Goal: Task Accomplishment & Management: Manage account settings

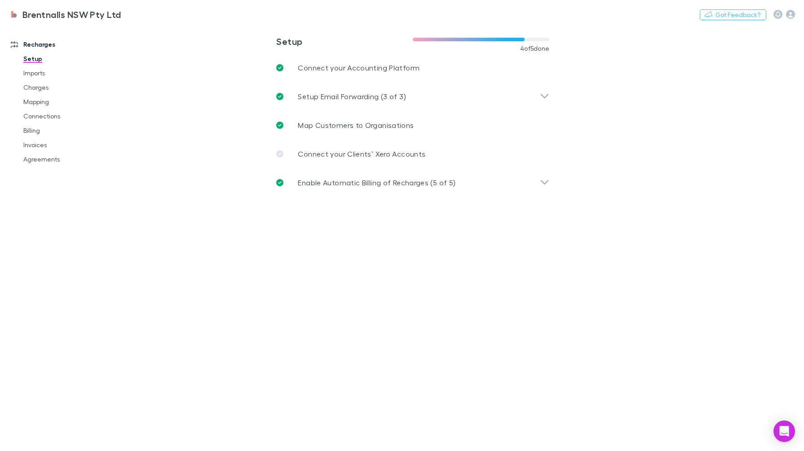
click at [33, 144] on link "Invoices" at bounding box center [68, 145] width 108 height 14
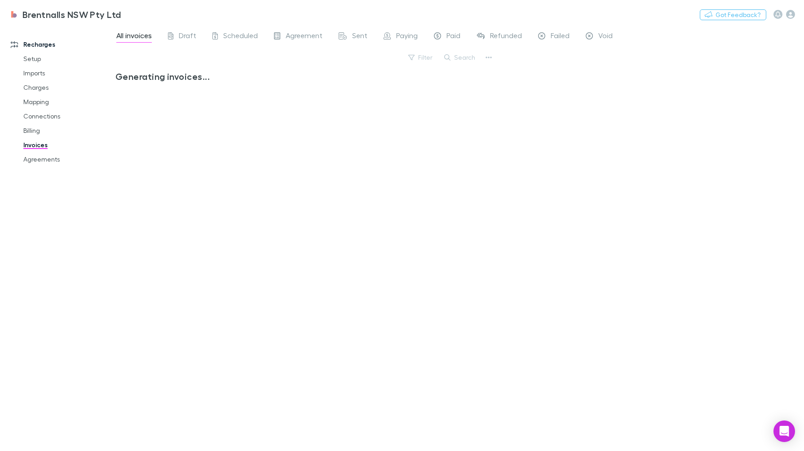
click at [465, 58] on button "Search" at bounding box center [460, 57] width 41 height 11
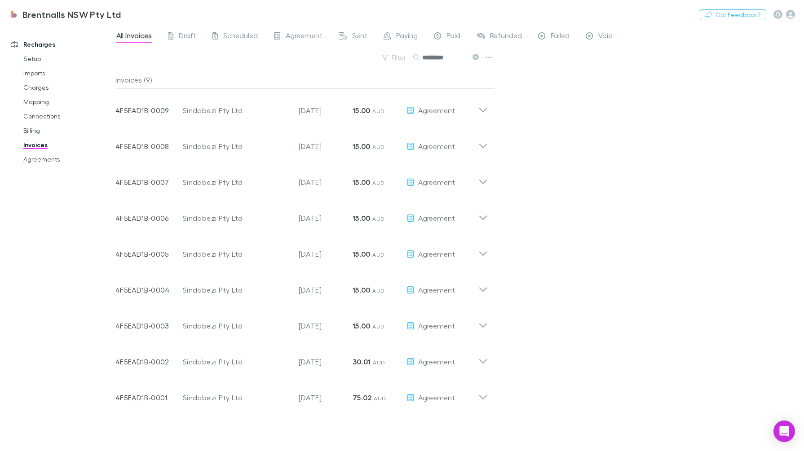
type input "*********"
click at [487, 111] on icon at bounding box center [482, 107] width 9 height 18
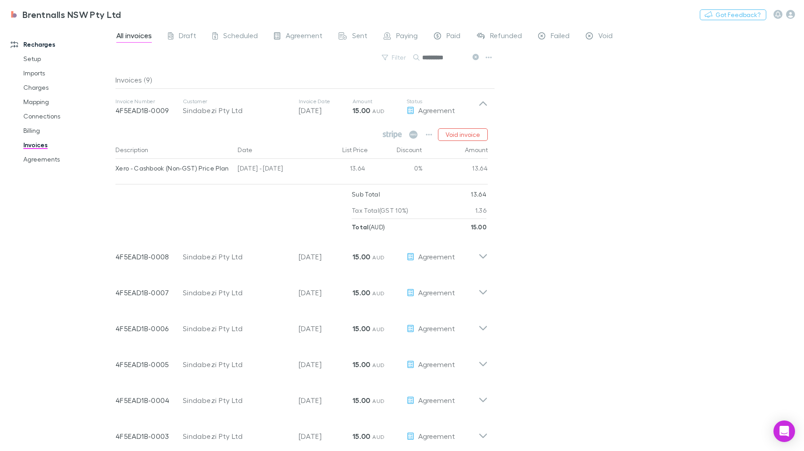
click at [487, 111] on icon at bounding box center [482, 107] width 9 height 18
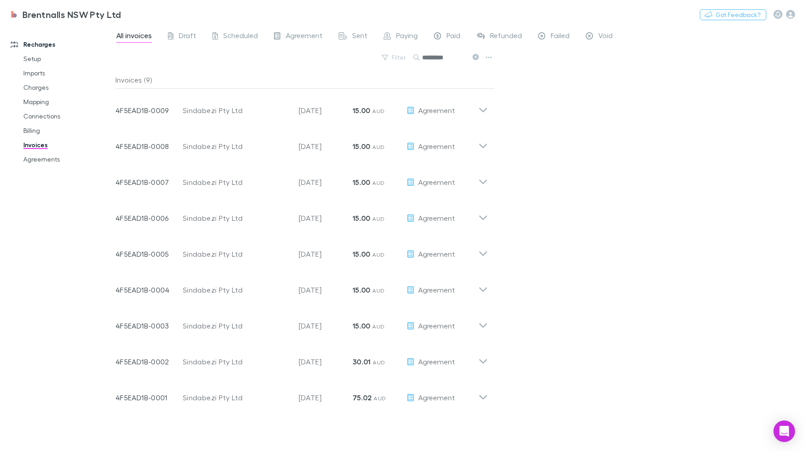
click at [483, 110] on icon at bounding box center [482, 107] width 9 height 18
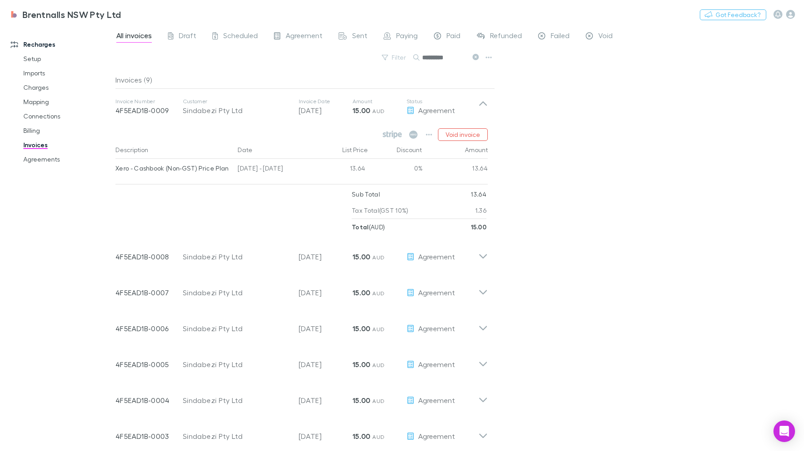
click at [487, 103] on icon at bounding box center [482, 107] width 9 height 18
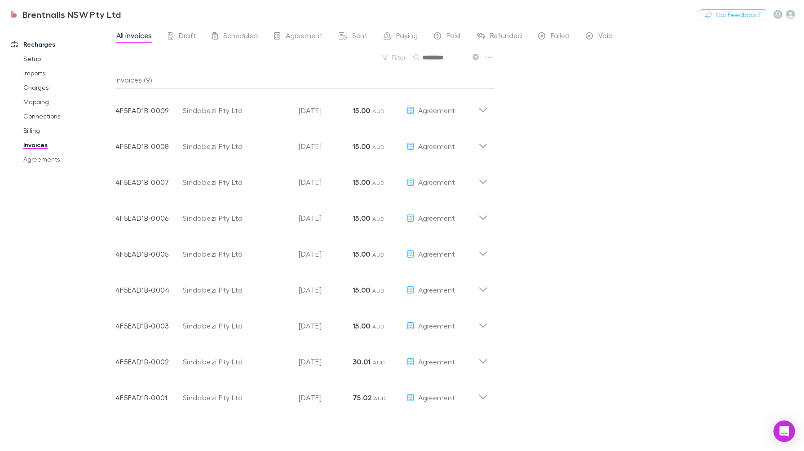
click at [480, 390] on icon at bounding box center [482, 394] width 9 height 18
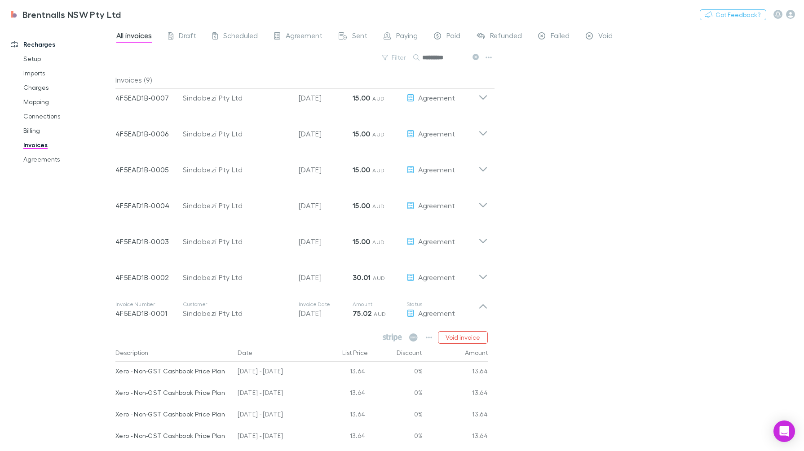
scroll to position [164, 0]
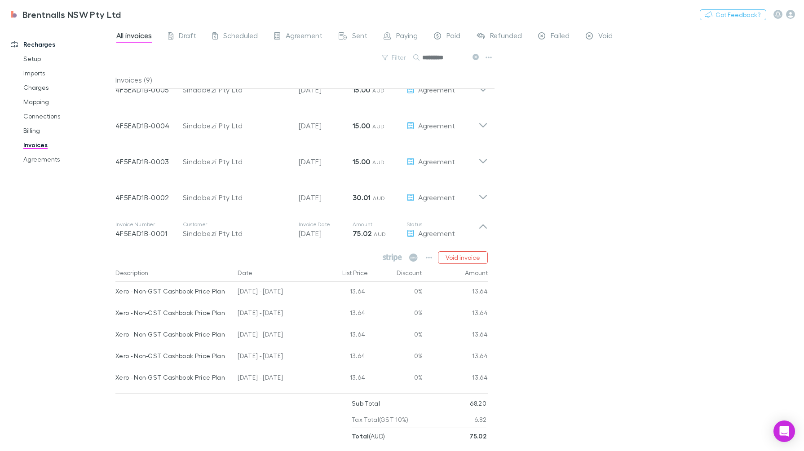
click at [476, 225] on p "Status" at bounding box center [443, 224] width 72 height 7
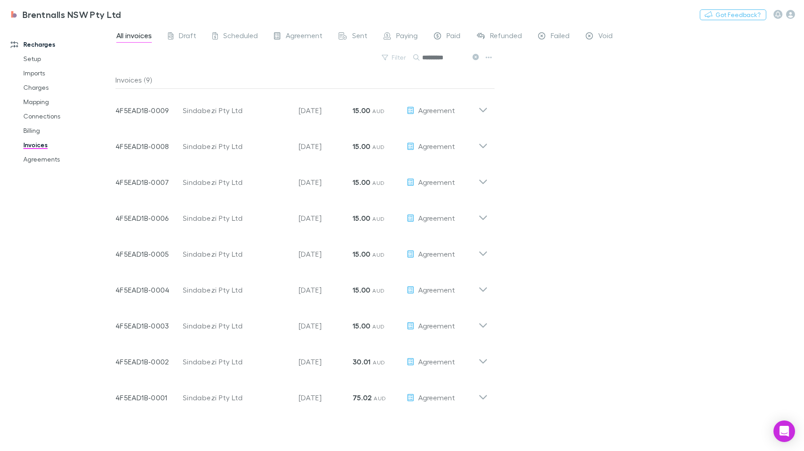
scroll to position [0, 0]
click at [482, 391] on icon at bounding box center [482, 394] width 9 height 18
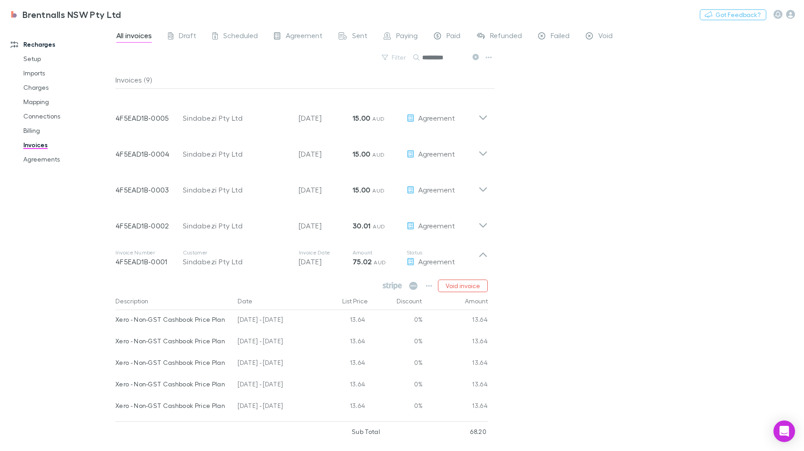
scroll to position [164, 0]
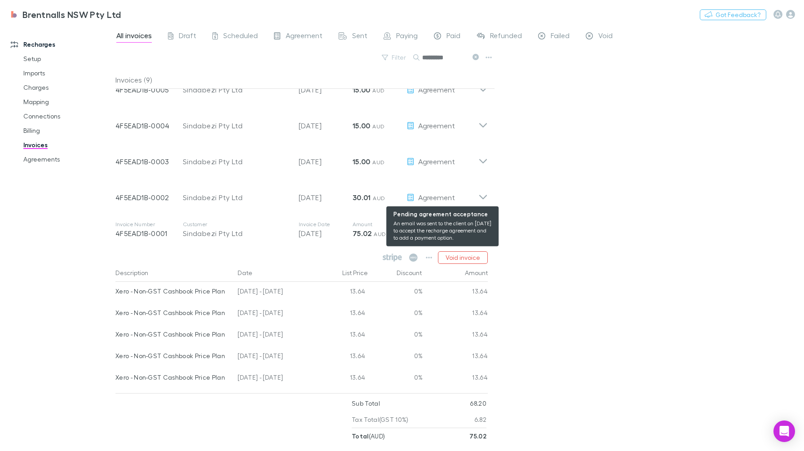
click at [473, 192] on div "Agreement" at bounding box center [443, 197] width 72 height 11
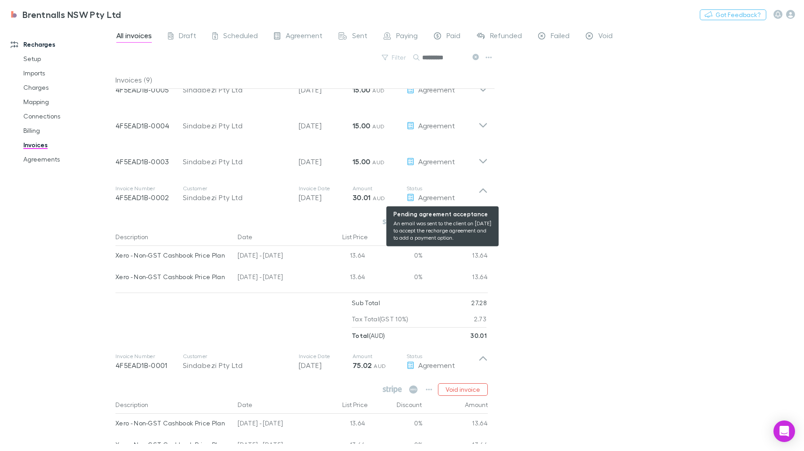
click at [477, 194] on div "Agreement" at bounding box center [443, 197] width 72 height 11
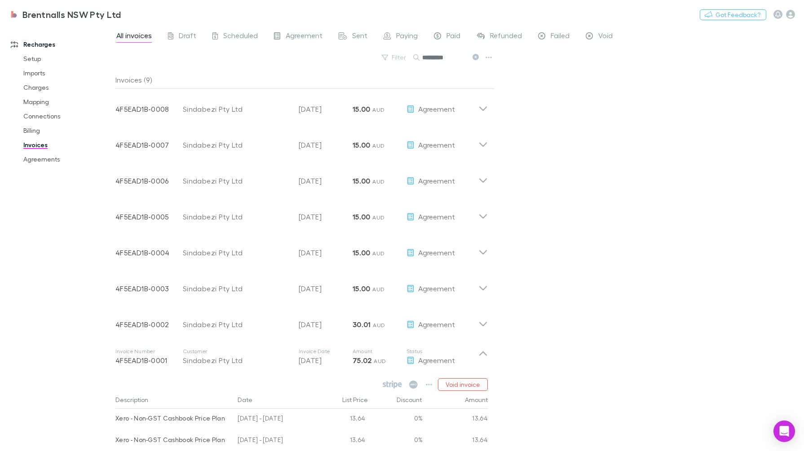
scroll to position [112, 0]
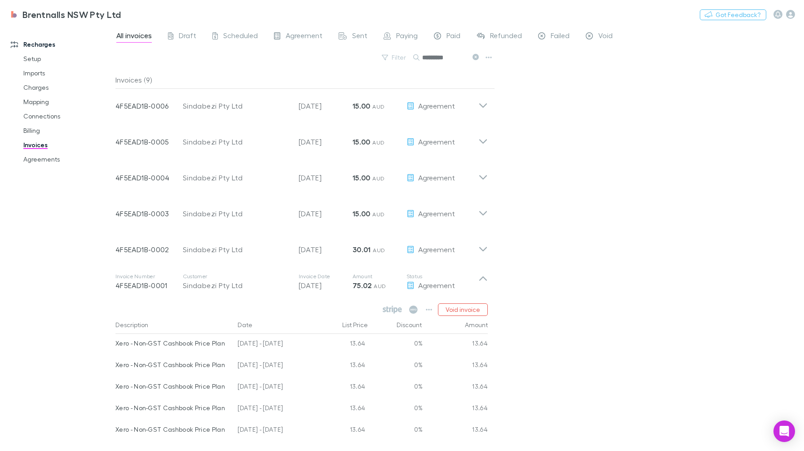
click at [473, 243] on p "Status" at bounding box center [443, 240] width 72 height 7
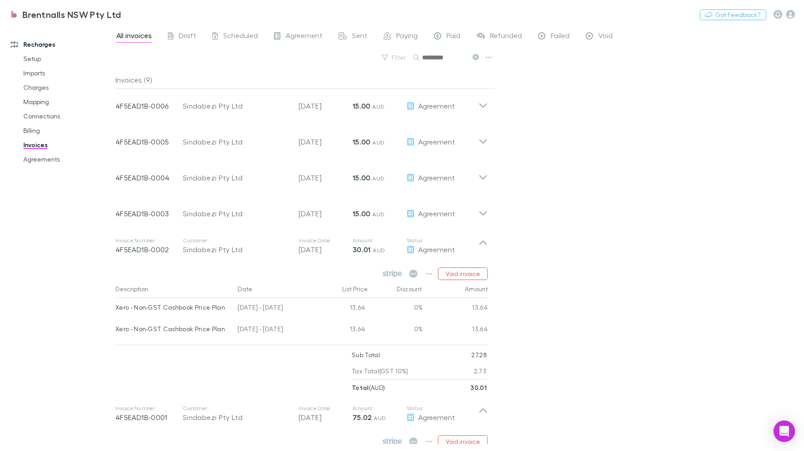
click at [485, 247] on icon at bounding box center [482, 246] width 9 height 18
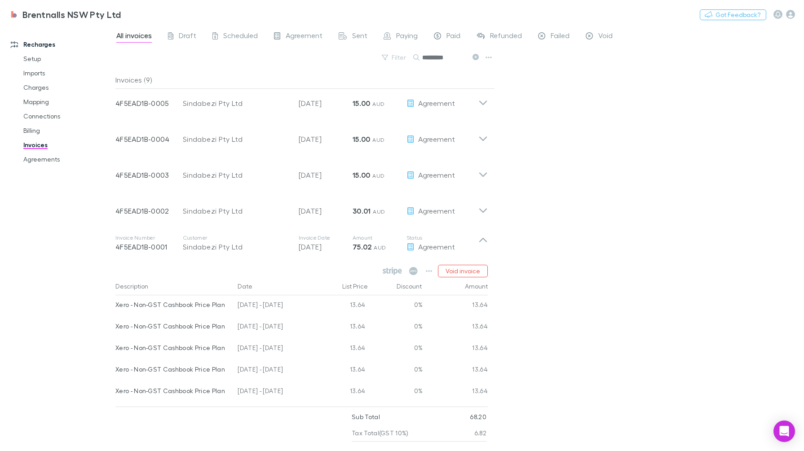
scroll to position [164, 0]
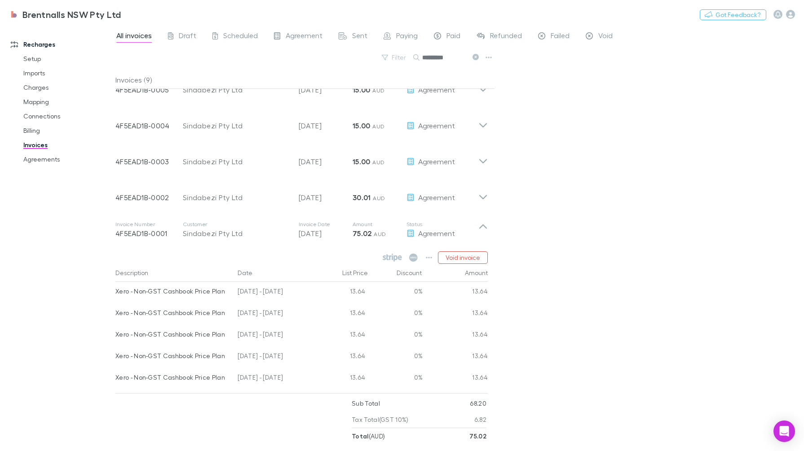
click at [483, 230] on icon at bounding box center [482, 230] width 9 height 18
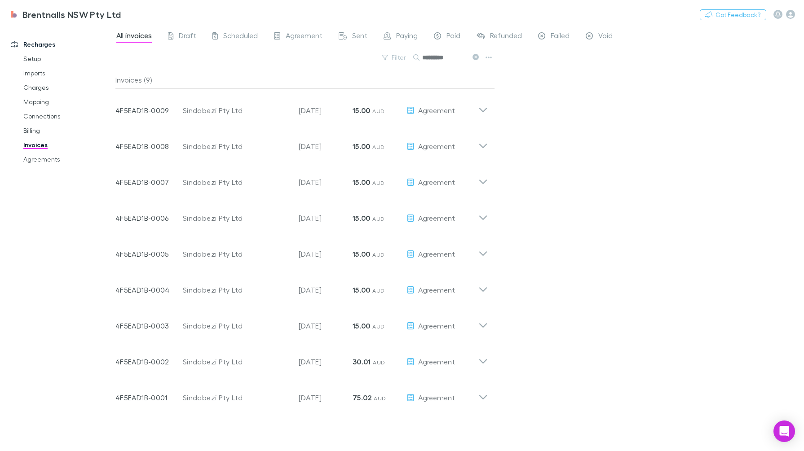
scroll to position [0, 0]
click at [486, 216] on icon at bounding box center [483, 218] width 8 height 4
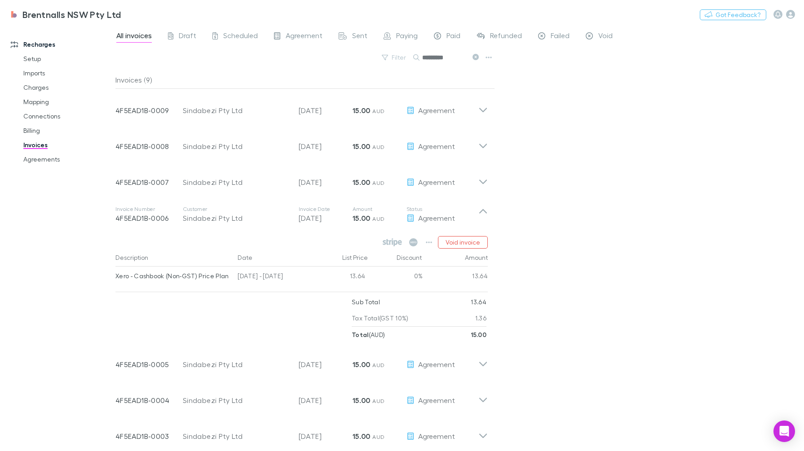
click at [486, 216] on icon at bounding box center [482, 215] width 9 height 18
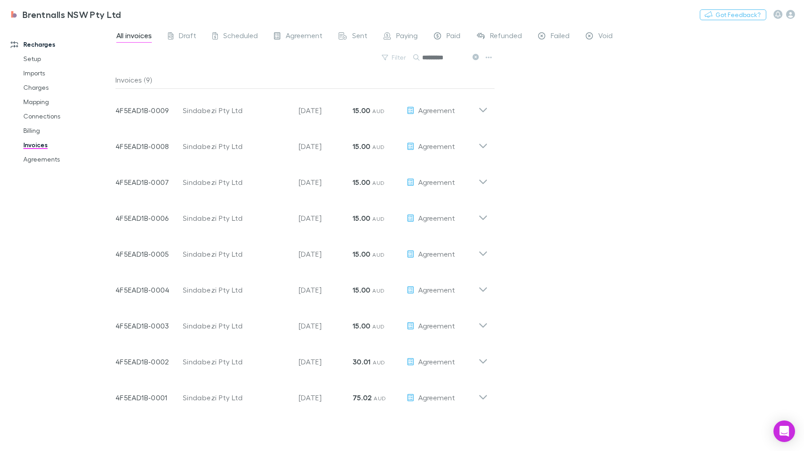
click at [484, 389] on icon at bounding box center [482, 394] width 9 height 18
click at [482, 114] on icon at bounding box center [482, 107] width 9 height 18
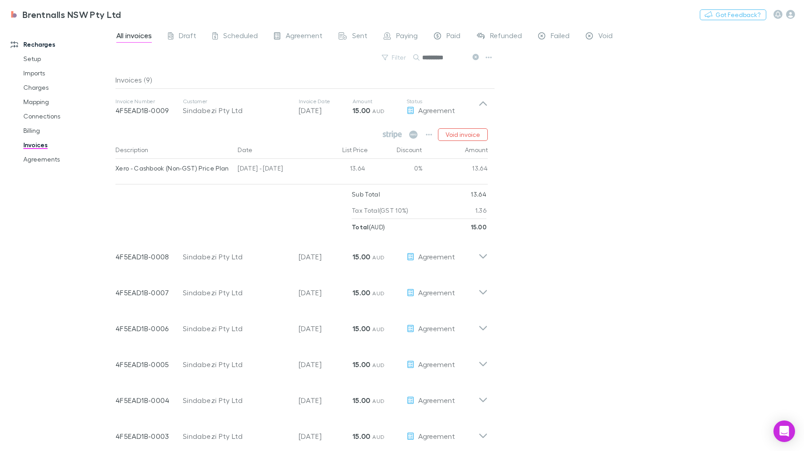
click at [307, 169] on div "[DATE] - [DATE]" at bounding box center [274, 170] width 81 height 22
drag, startPoint x: 303, startPoint y: 171, endPoint x: 257, endPoint y: 171, distance: 46.3
click at [257, 171] on div "[DATE] - [DATE]" at bounding box center [274, 170] width 81 height 22
copy div "[DATE]"
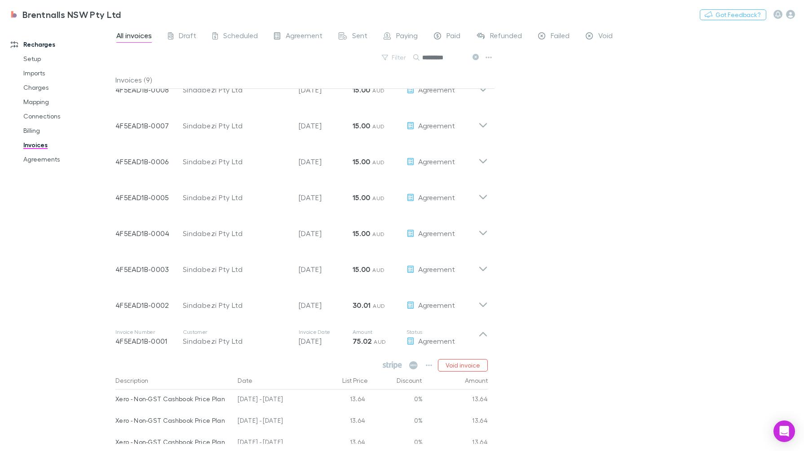
scroll to position [168, 0]
click at [478, 335] on div "Agreement" at bounding box center [443, 340] width 72 height 11
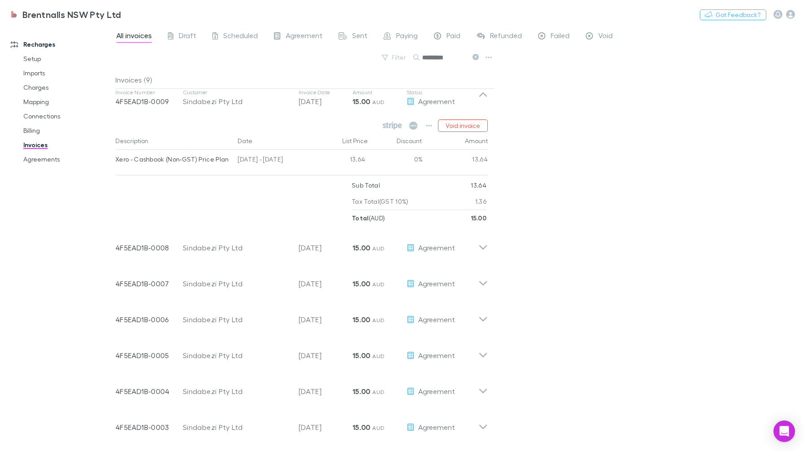
scroll to position [0, 0]
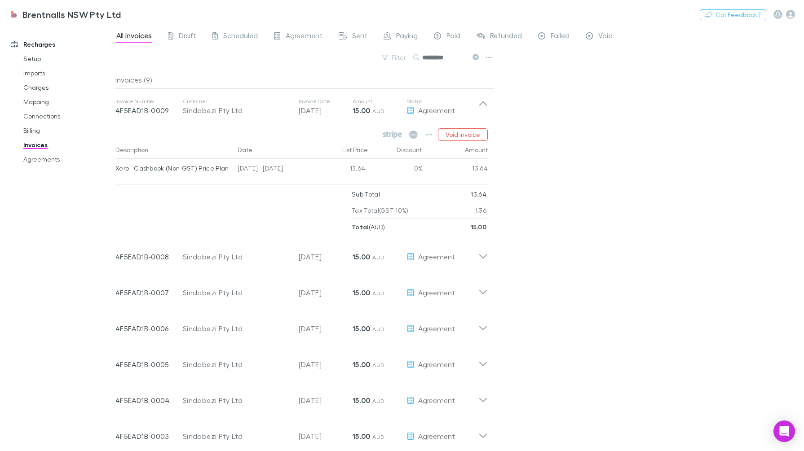
click at [481, 104] on icon at bounding box center [483, 104] width 8 height 4
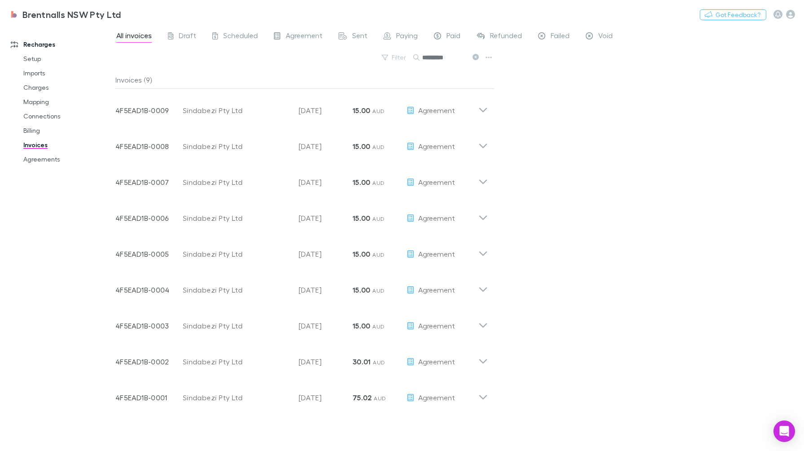
click at [483, 395] on icon at bounding box center [482, 394] width 9 height 18
click at [429, 424] on icon "button" at bounding box center [429, 422] width 6 height 7
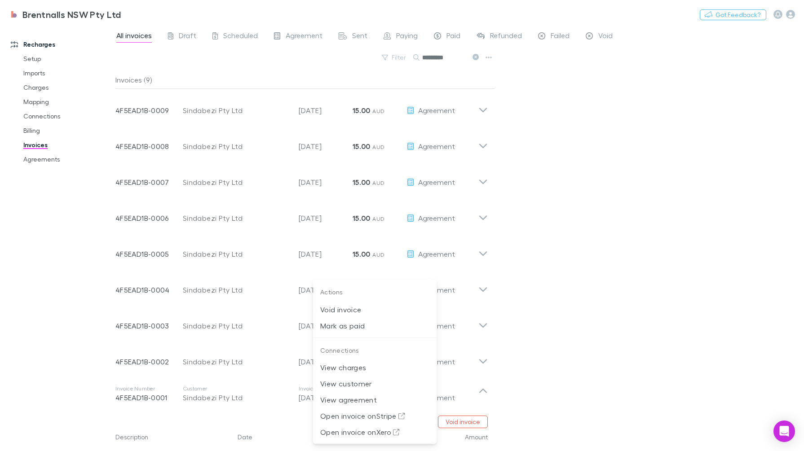
click at [387, 326] on p "Mark as paid" at bounding box center [374, 326] width 109 height 11
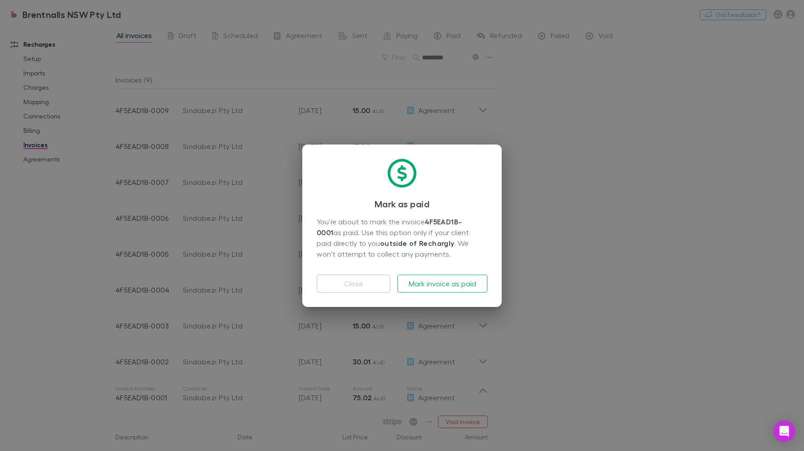
click at [433, 282] on button "Mark invoice as paid" at bounding box center [443, 284] width 90 height 18
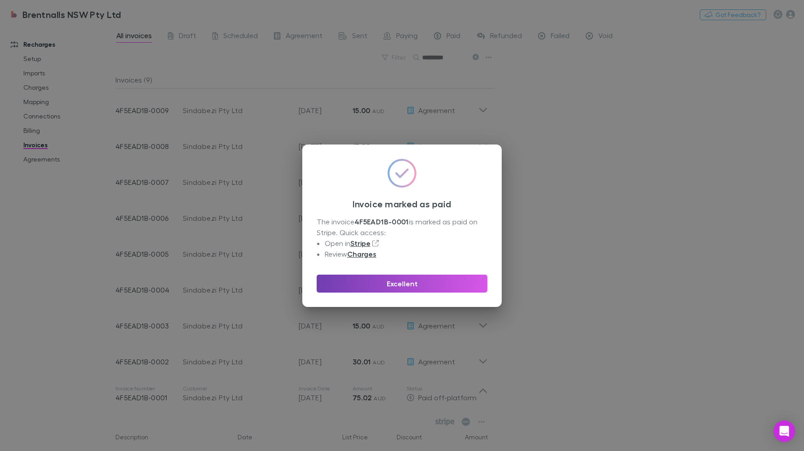
drag, startPoint x: 442, startPoint y: 286, endPoint x: 525, endPoint y: 290, distance: 83.2
click at [443, 286] on button "Excellent" at bounding box center [402, 284] width 171 height 18
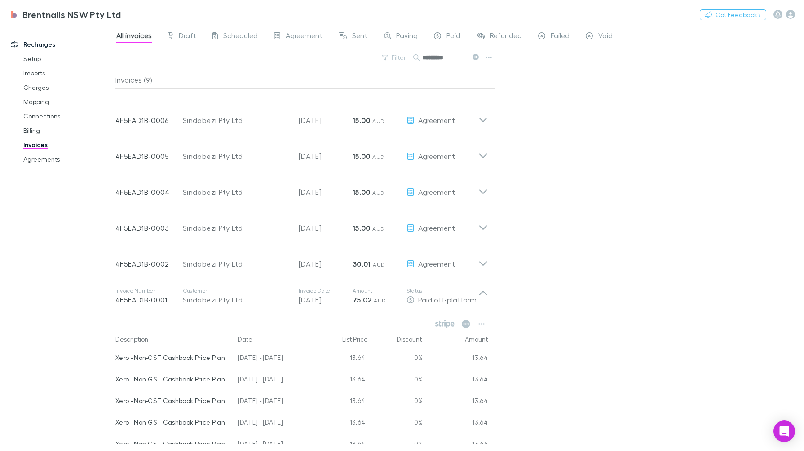
scroll to position [112, 0]
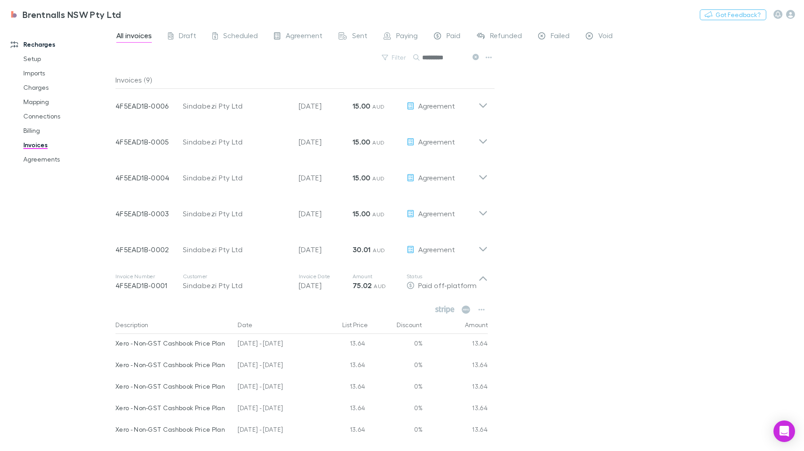
click at [481, 248] on icon at bounding box center [482, 246] width 9 height 18
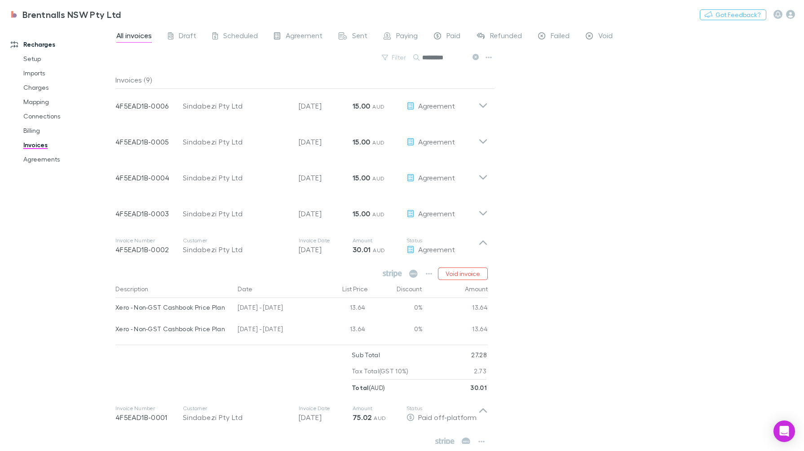
click at [429, 271] on icon "button" at bounding box center [429, 273] width 6 height 7
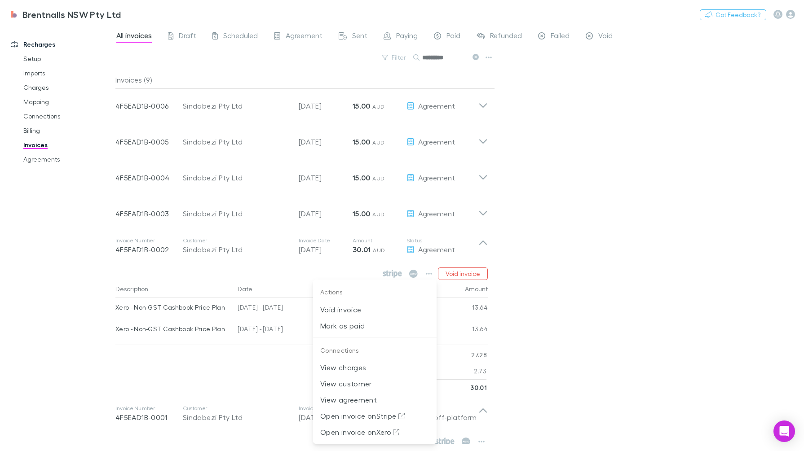
click at [360, 326] on p "Mark as paid" at bounding box center [374, 326] width 109 height 11
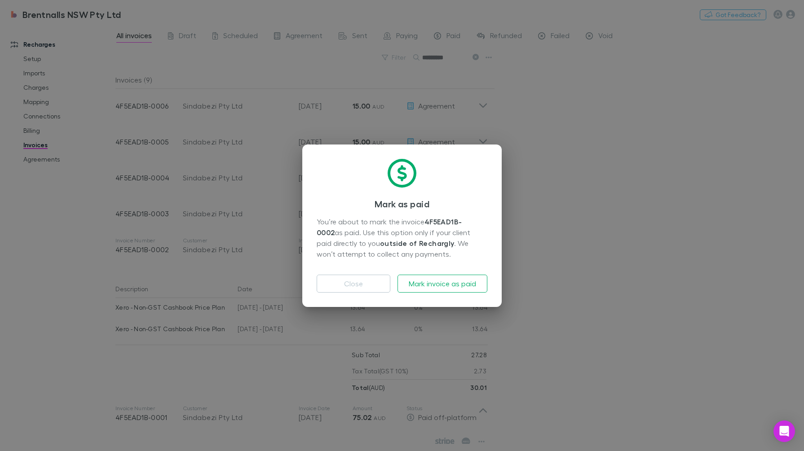
click at [432, 284] on button "Mark invoice as paid" at bounding box center [443, 284] width 90 height 18
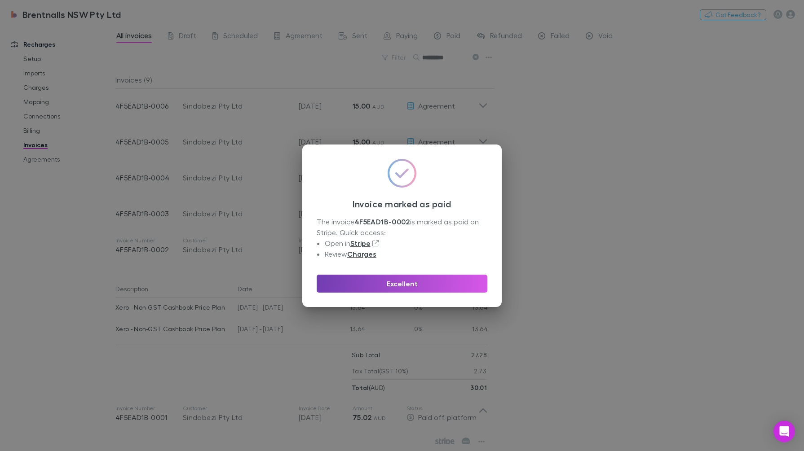
click at [449, 285] on button "Excellent" at bounding box center [402, 284] width 171 height 18
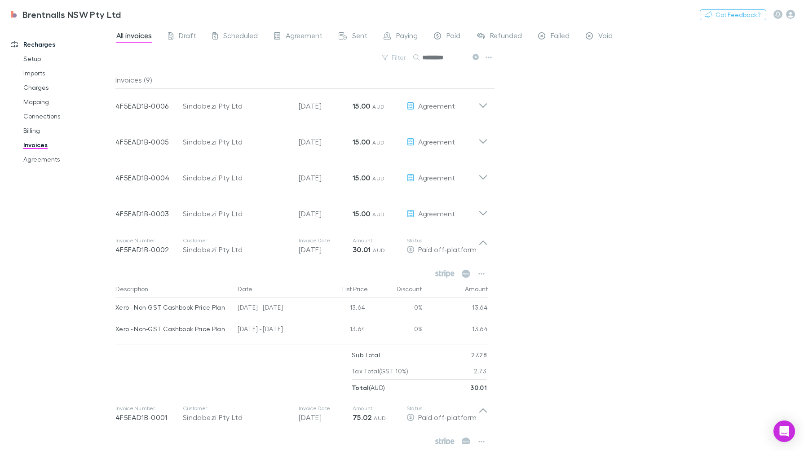
click at [485, 214] on icon at bounding box center [482, 210] width 9 height 18
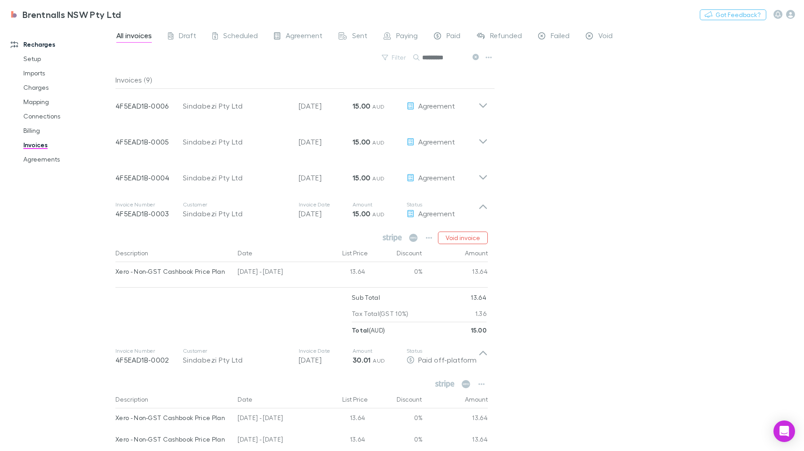
click at [434, 237] on button "button" at bounding box center [429, 238] width 13 height 13
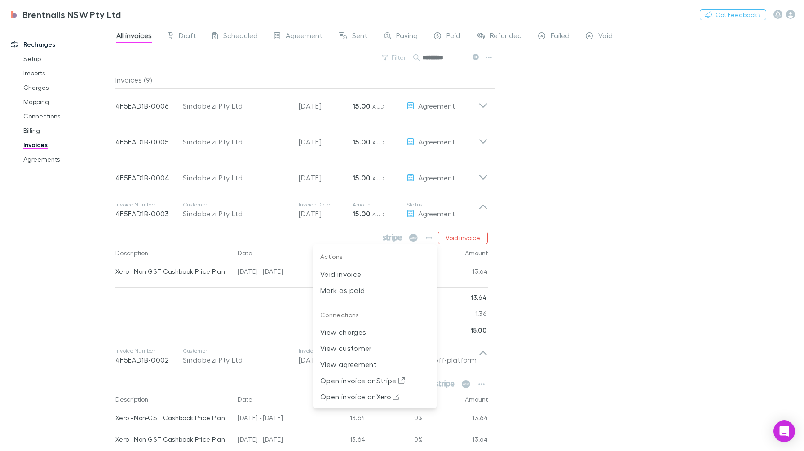
click at [375, 292] on p "Mark as paid" at bounding box center [374, 290] width 109 height 11
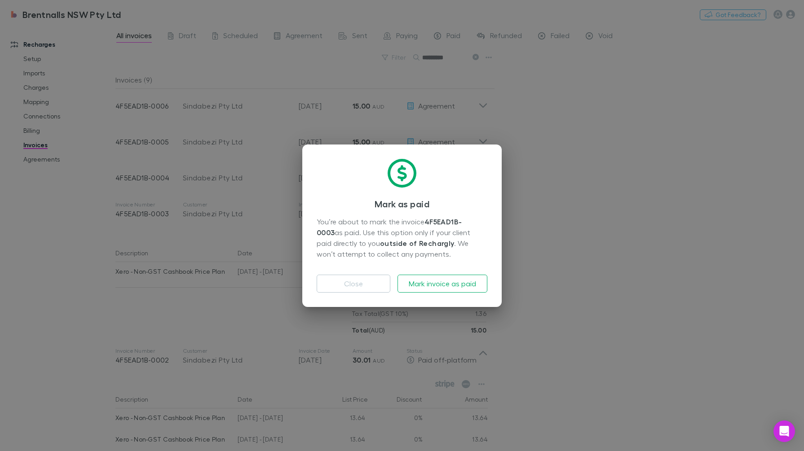
click at [446, 280] on button "Mark invoice as paid" at bounding box center [443, 284] width 90 height 18
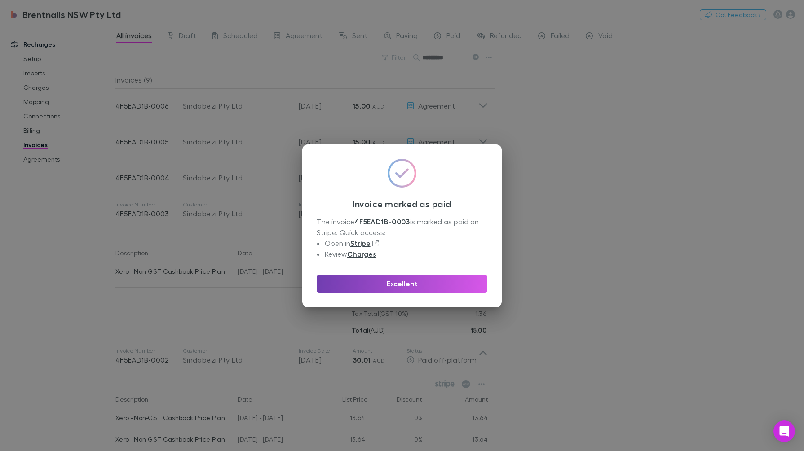
click at [433, 279] on button "Excellent" at bounding box center [402, 284] width 171 height 18
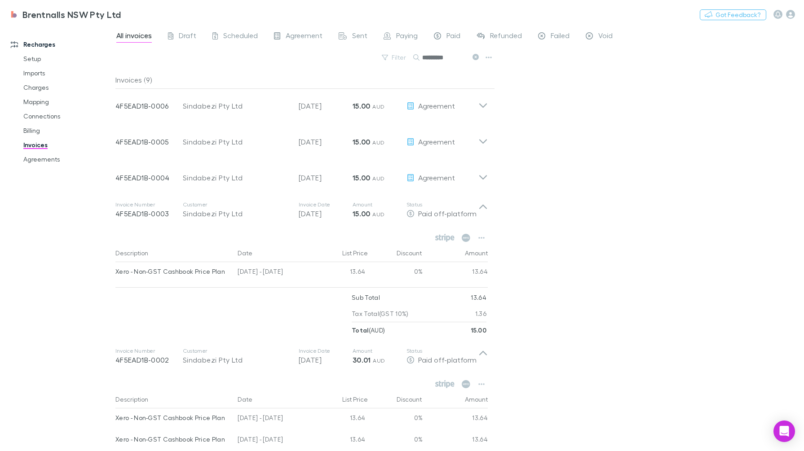
click at [486, 180] on icon at bounding box center [482, 174] width 9 height 18
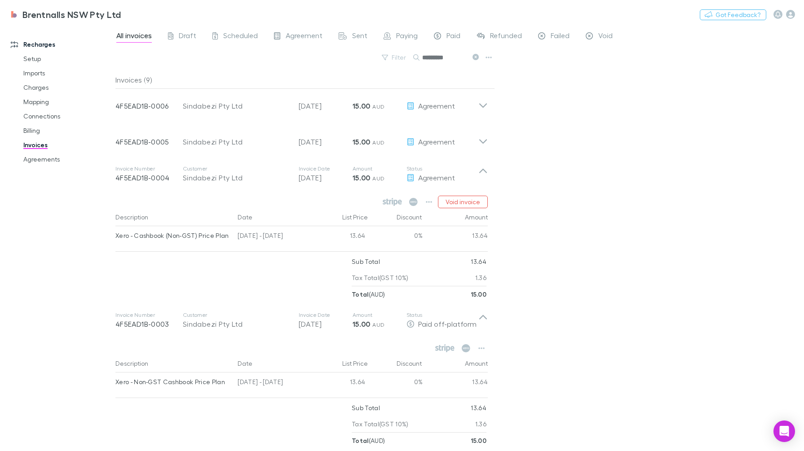
click at [428, 199] on icon "button" at bounding box center [429, 202] width 6 height 7
click at [367, 253] on p "Mark as paid" at bounding box center [374, 254] width 109 height 11
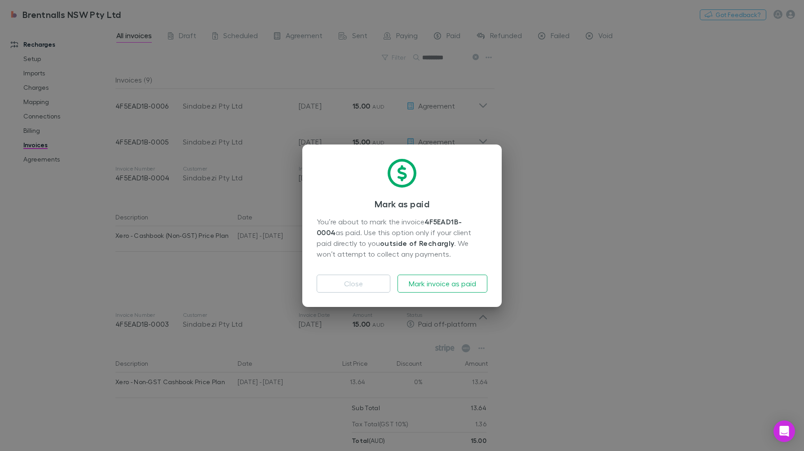
click at [440, 281] on button "Mark invoice as paid" at bounding box center [443, 284] width 90 height 18
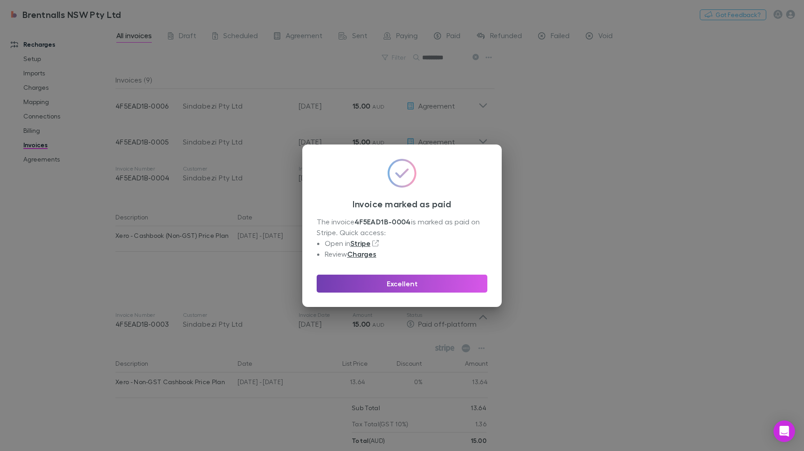
click at [435, 280] on button "Excellent" at bounding box center [402, 284] width 171 height 18
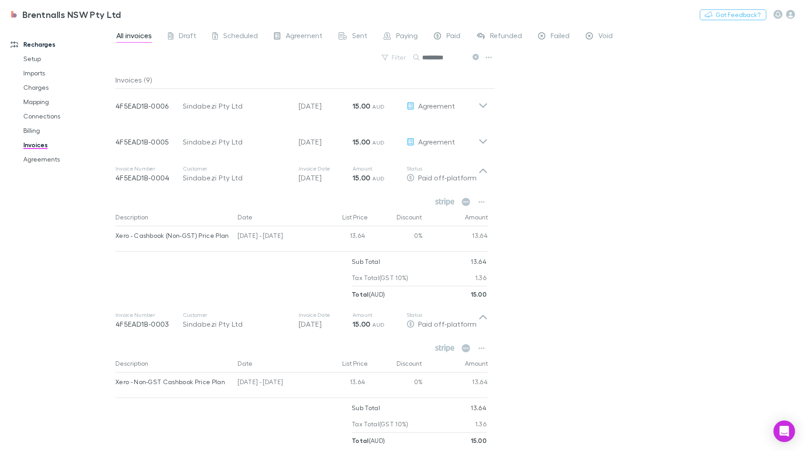
click at [478, 141] on icon at bounding box center [482, 138] width 9 height 18
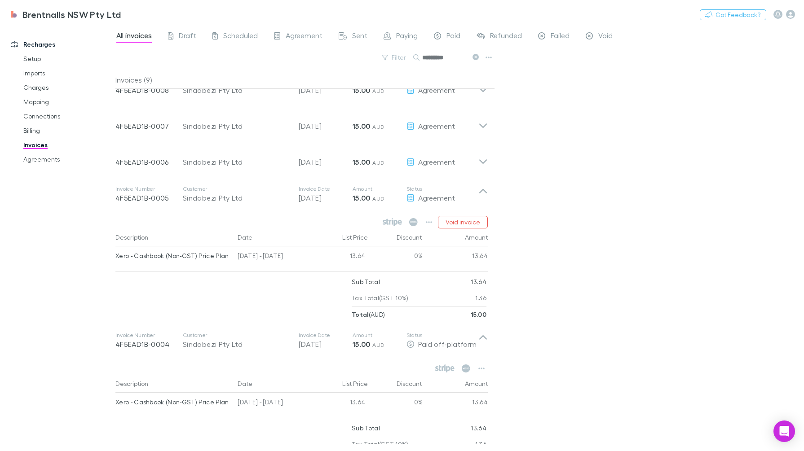
scroll to position [0, 0]
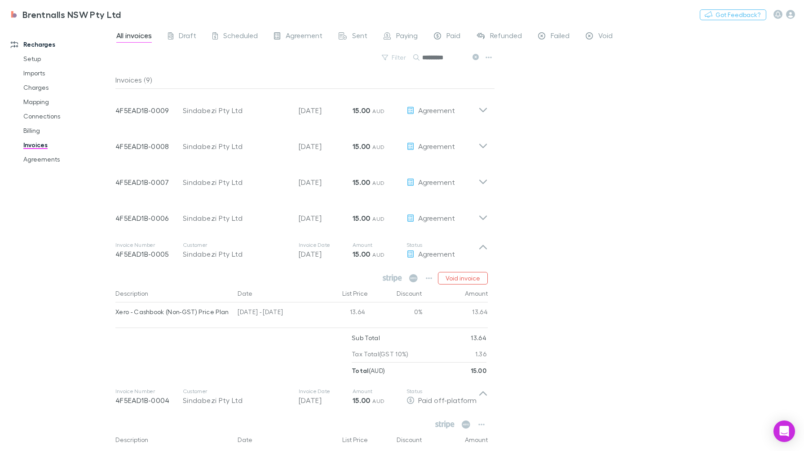
click at [434, 275] on button "button" at bounding box center [429, 278] width 13 height 13
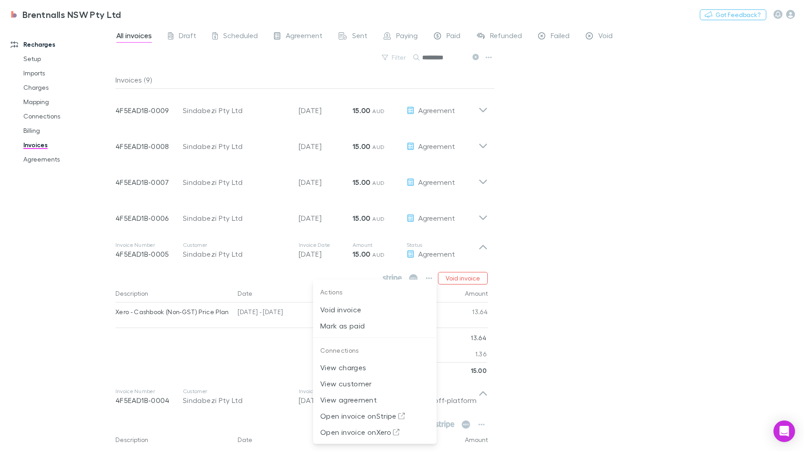
click at [391, 325] on p "Mark as paid" at bounding box center [374, 326] width 109 height 11
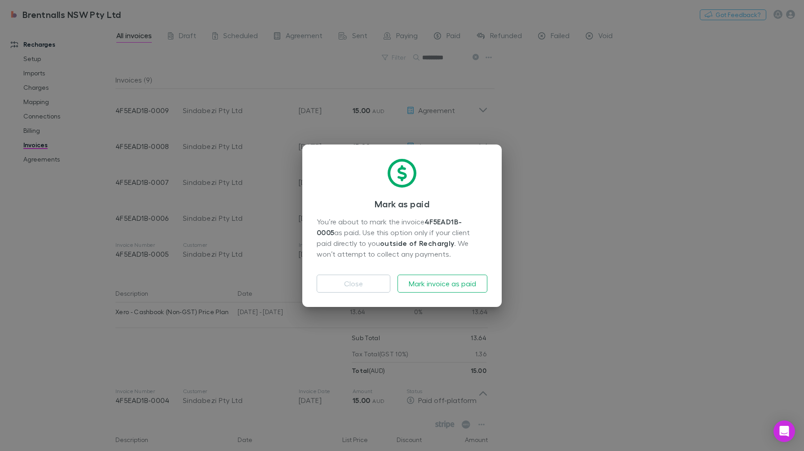
click at [456, 282] on button "Mark invoice as paid" at bounding box center [443, 284] width 90 height 18
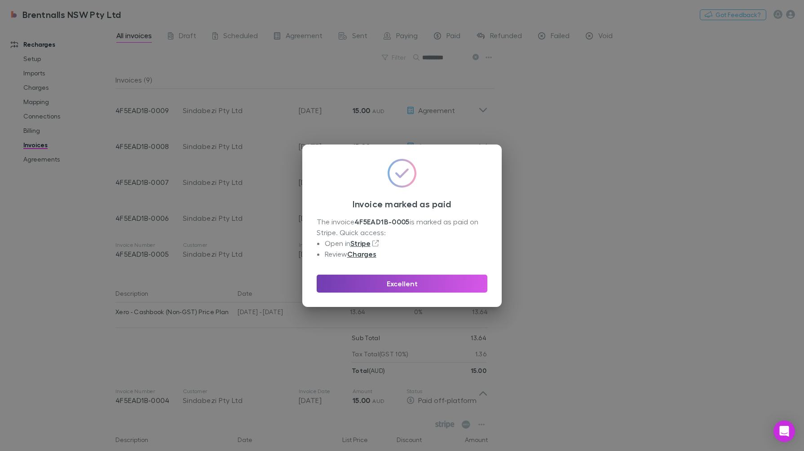
click at [460, 279] on button "Excellent" at bounding box center [402, 284] width 171 height 18
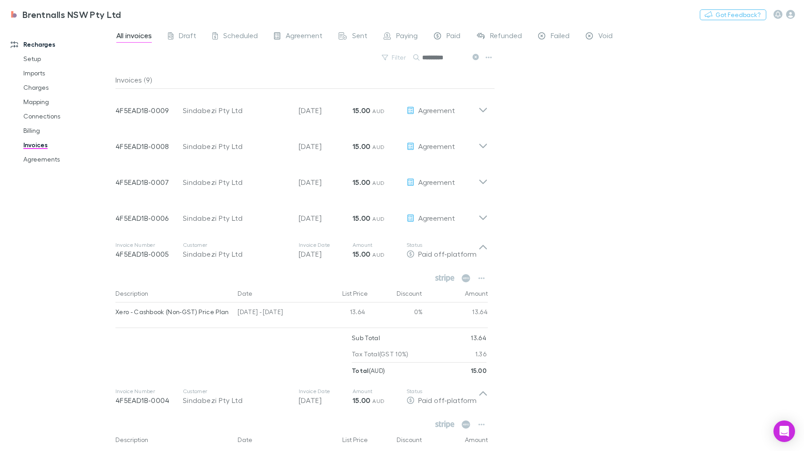
click at [483, 243] on icon at bounding box center [482, 251] width 9 height 18
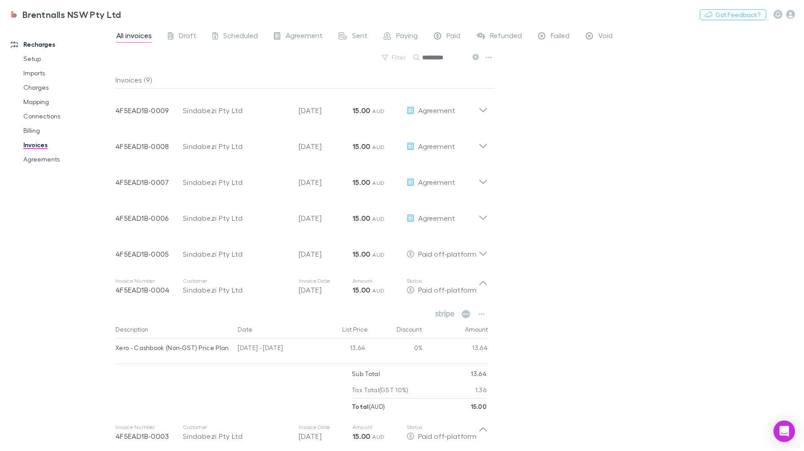
click at [486, 285] on icon at bounding box center [483, 283] width 8 height 4
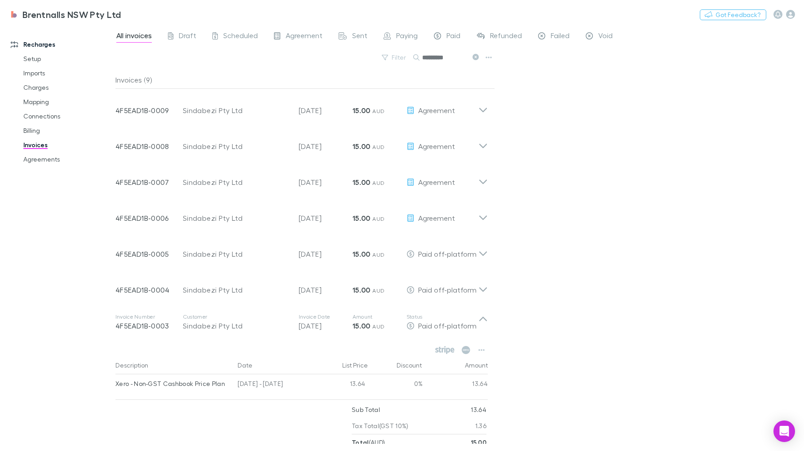
click at [483, 322] on icon at bounding box center [482, 323] width 9 height 18
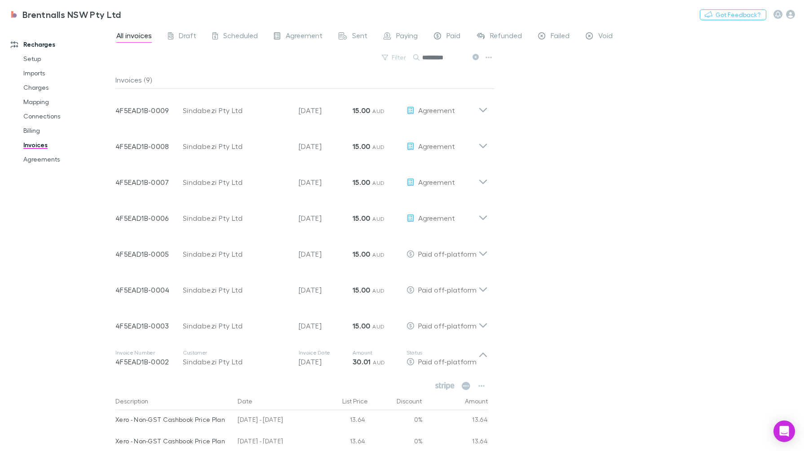
click at [484, 354] on icon at bounding box center [482, 358] width 9 height 18
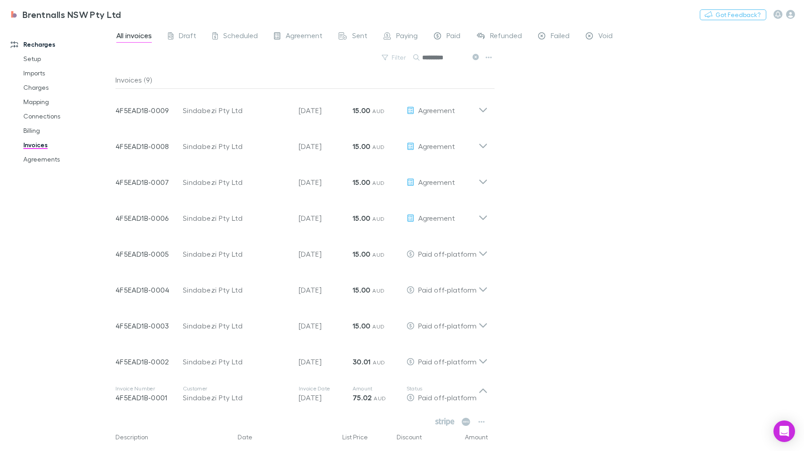
click at [485, 390] on icon at bounding box center [482, 394] width 9 height 18
click at [483, 214] on icon at bounding box center [482, 215] width 9 height 18
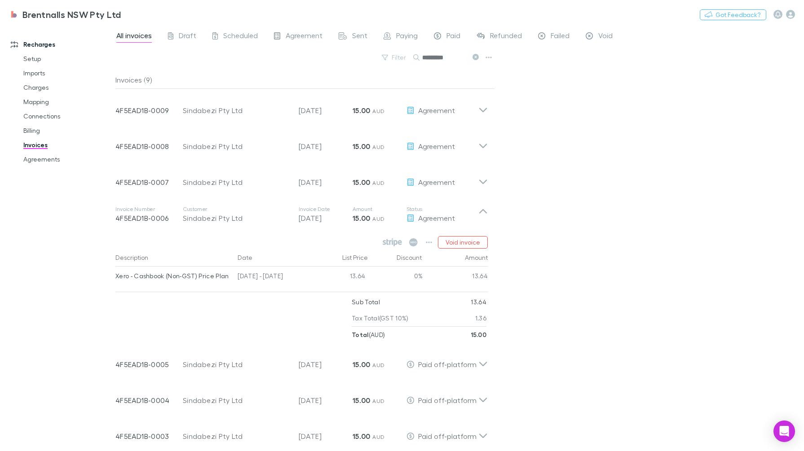
click at [428, 242] on icon "button" at bounding box center [429, 243] width 6 height 2
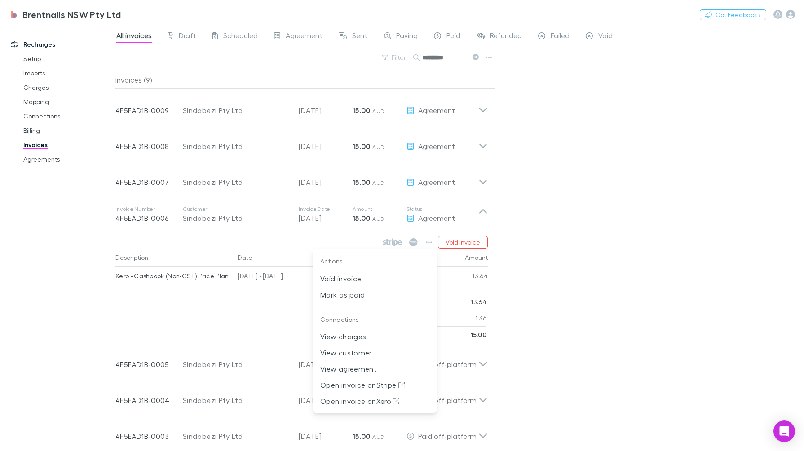
click at [379, 299] on p "Mark as paid" at bounding box center [374, 295] width 109 height 11
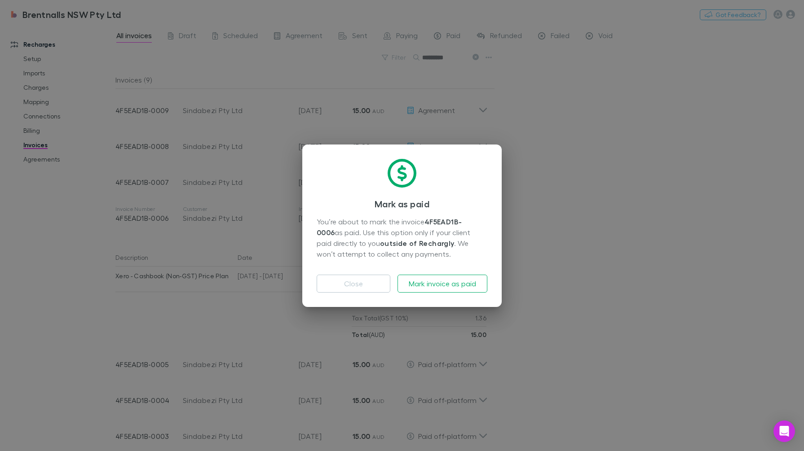
click at [450, 281] on button "Mark invoice as paid" at bounding box center [443, 284] width 90 height 18
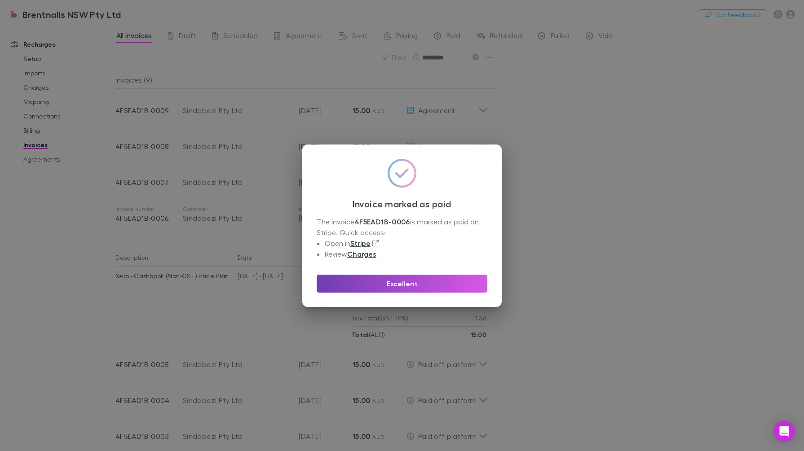
click at [445, 282] on button "Excellent" at bounding box center [402, 284] width 171 height 18
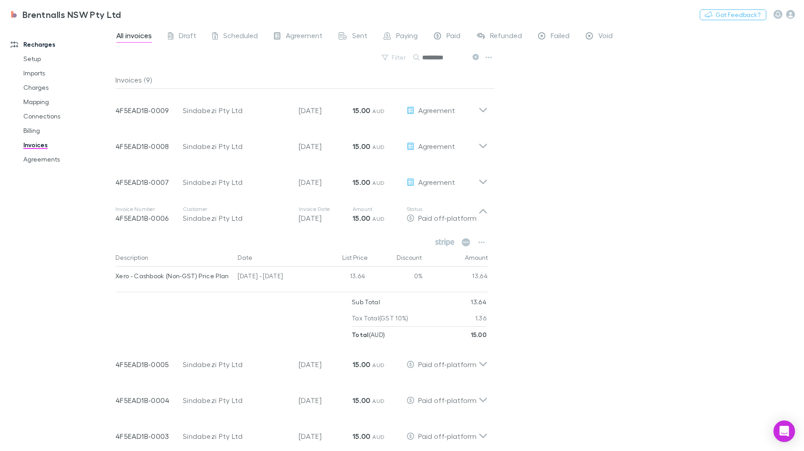
click at [485, 181] on icon at bounding box center [483, 182] width 8 height 4
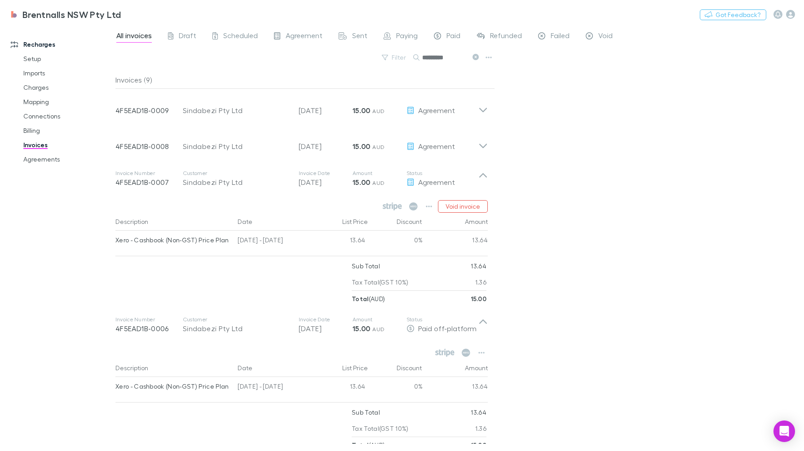
click at [429, 204] on icon "button" at bounding box center [429, 206] width 6 height 7
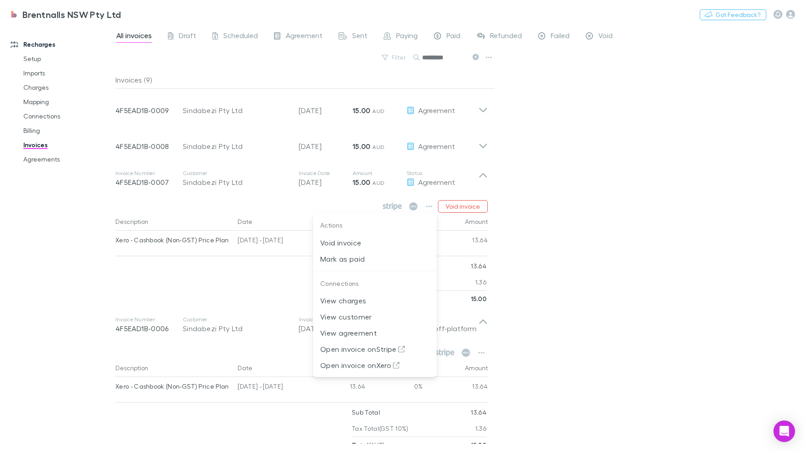
click at [380, 263] on p "Mark as paid" at bounding box center [374, 259] width 109 height 11
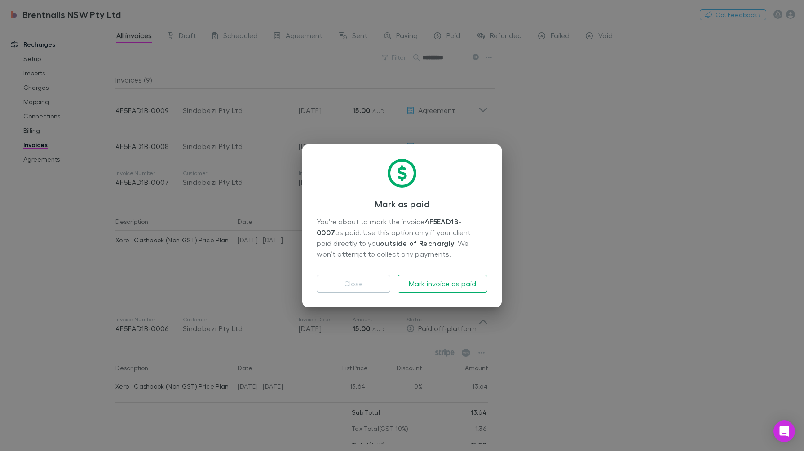
click at [464, 282] on button "Mark invoice as paid" at bounding box center [443, 284] width 90 height 18
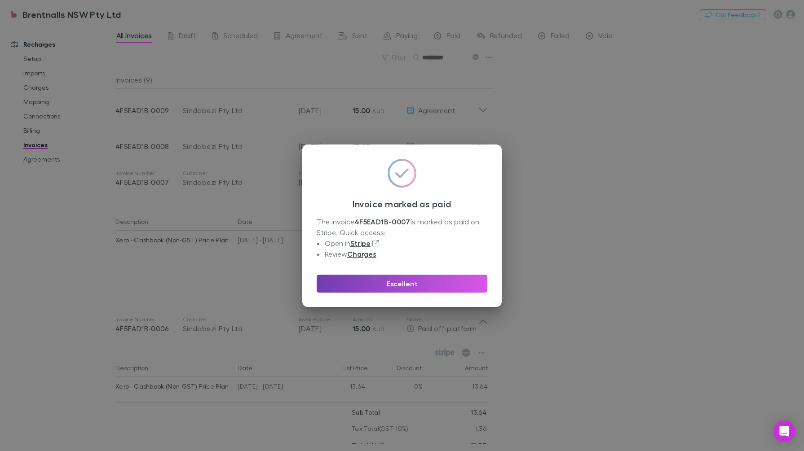
click at [450, 276] on button "Excellent" at bounding box center [402, 284] width 171 height 18
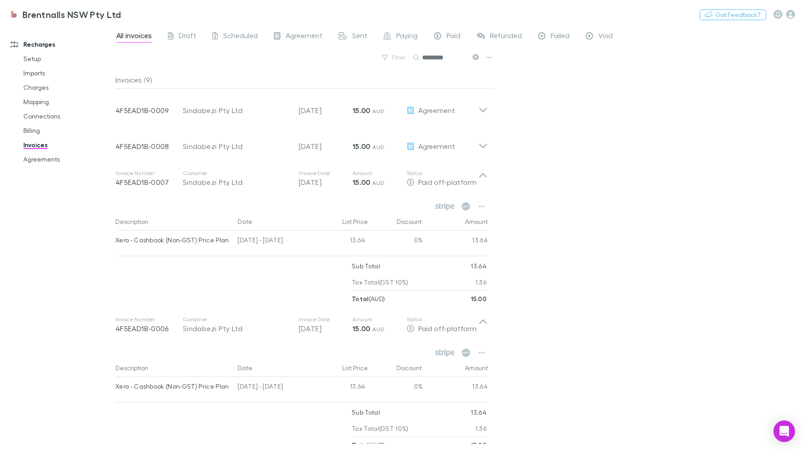
click at [481, 178] on icon at bounding box center [482, 179] width 9 height 18
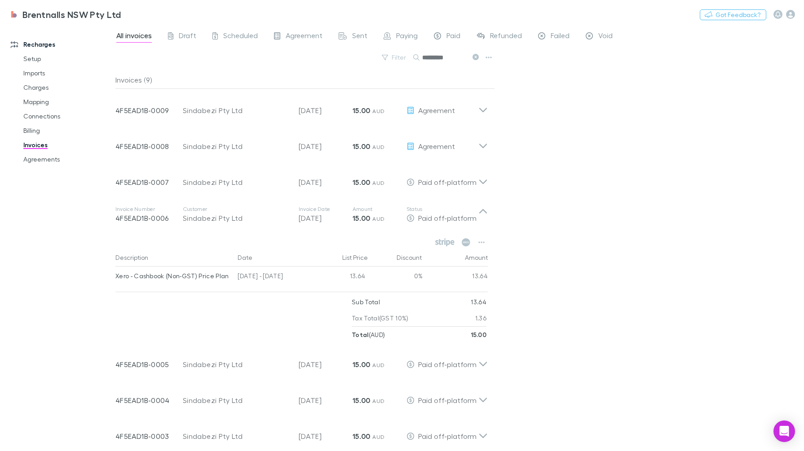
click at [485, 212] on icon at bounding box center [483, 211] width 8 height 4
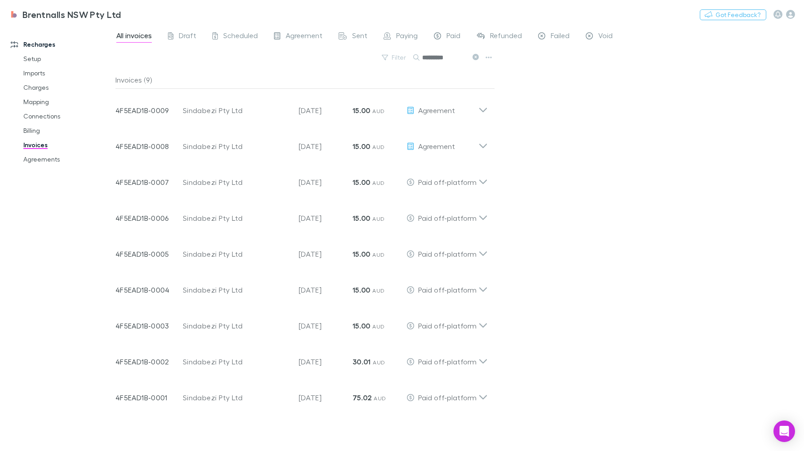
click at [489, 145] on div "Invoice Number 4F5EAD1B-0008 Customer Sindabezi Pty Ltd Invoice Date [DATE] Amo…" at bounding box center [301, 143] width 387 height 36
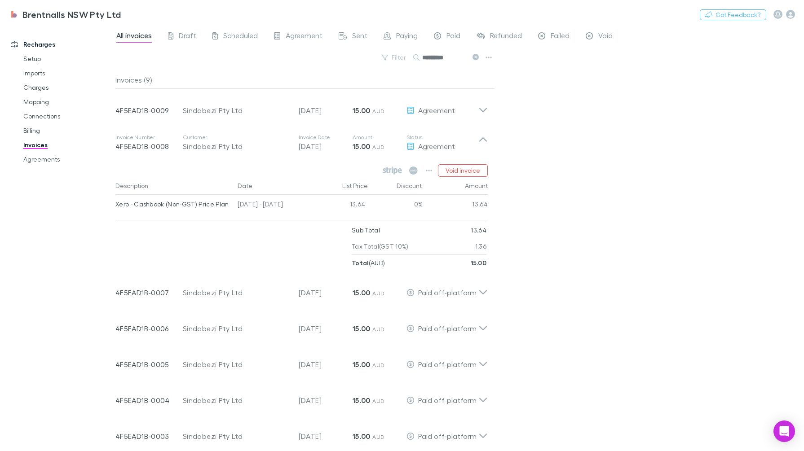
click at [432, 169] on icon "button" at bounding box center [429, 170] width 6 height 7
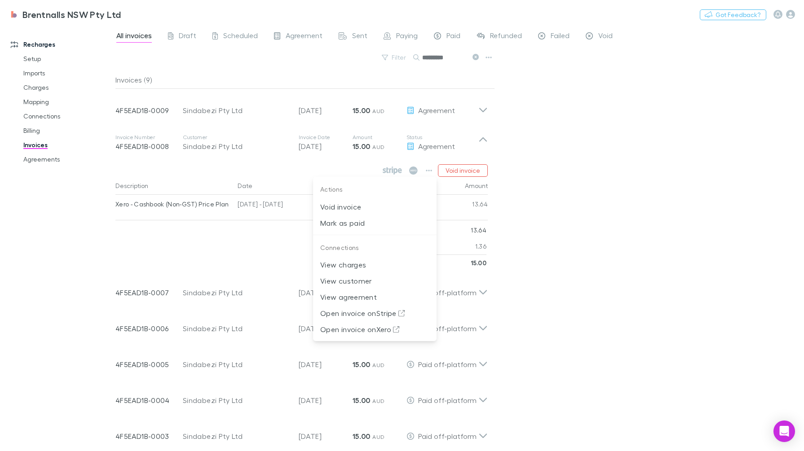
click at [361, 216] on li "Mark as paid" at bounding box center [375, 223] width 124 height 16
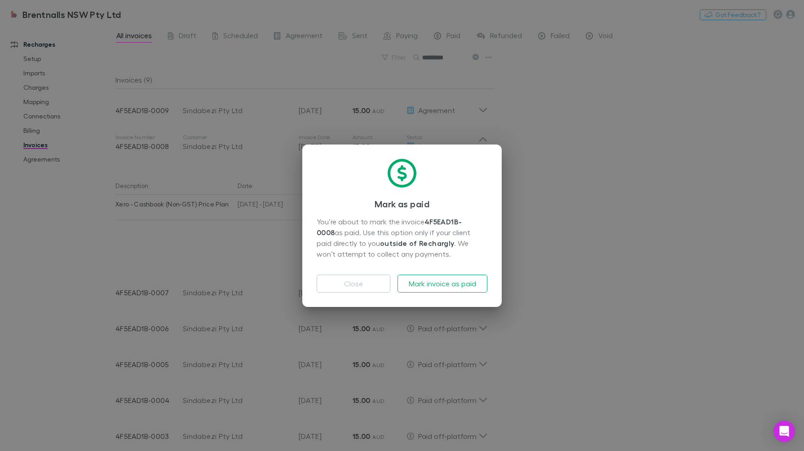
click at [424, 281] on button "Mark invoice as paid" at bounding box center [443, 284] width 90 height 18
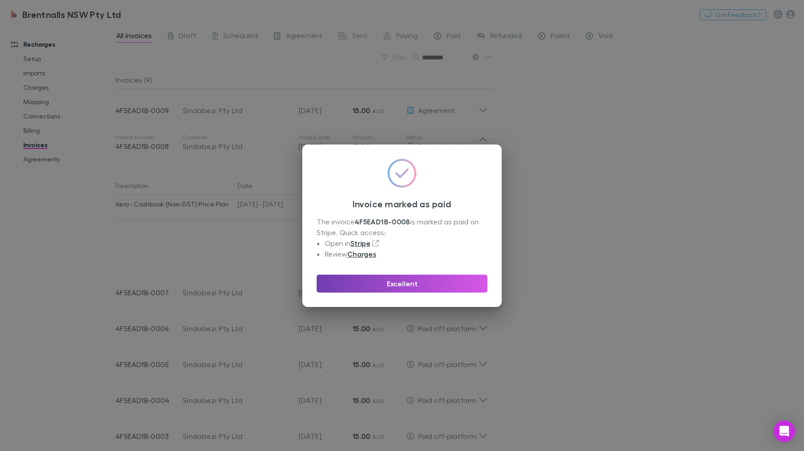
drag, startPoint x: 370, startPoint y: 284, endPoint x: 376, endPoint y: 284, distance: 5.8
click at [370, 284] on button "Excellent" at bounding box center [402, 284] width 171 height 18
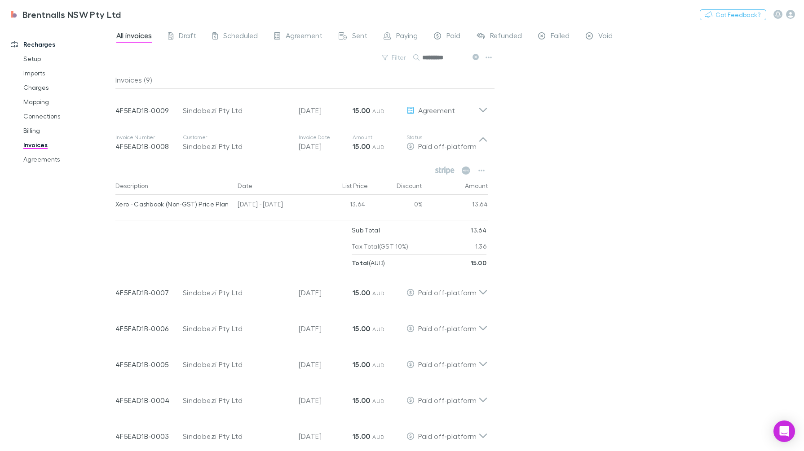
click at [478, 143] on icon at bounding box center [482, 143] width 9 height 18
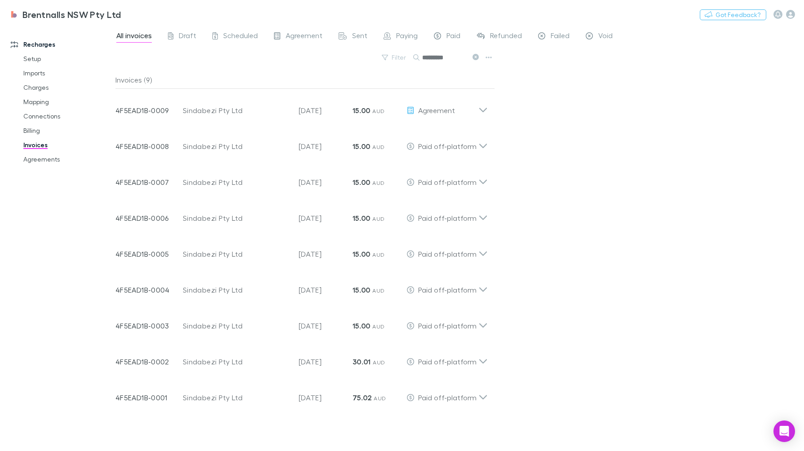
click at [476, 102] on p "Status" at bounding box center [443, 101] width 72 height 7
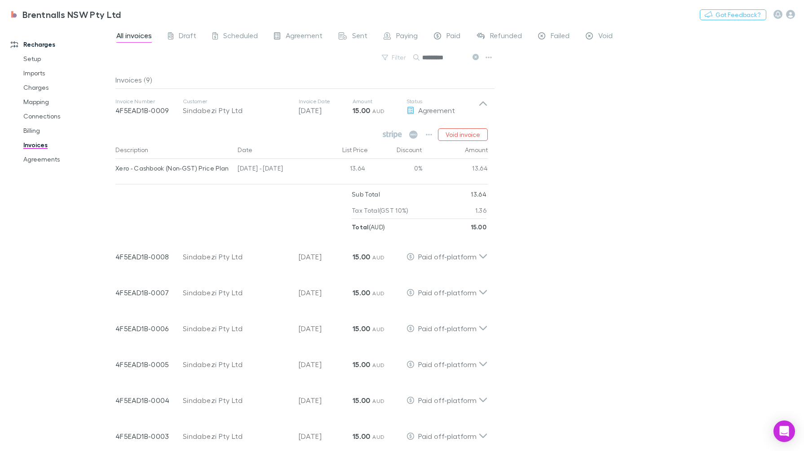
click at [426, 135] on button "button" at bounding box center [429, 134] width 13 height 13
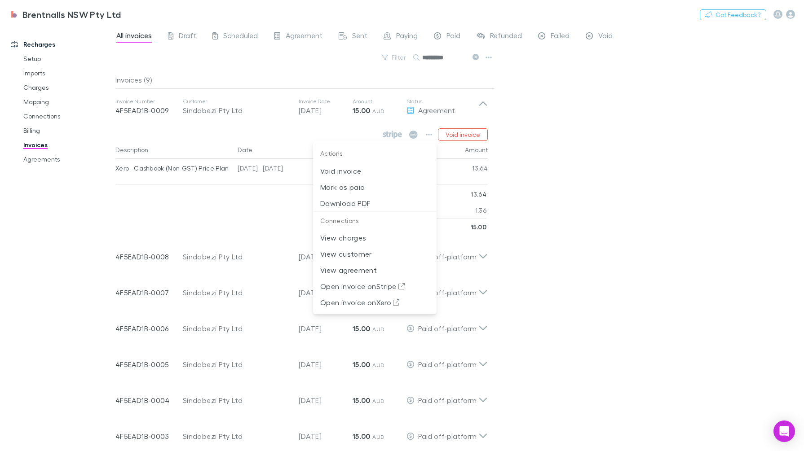
click at [375, 189] on p "Mark as paid" at bounding box center [374, 187] width 109 height 11
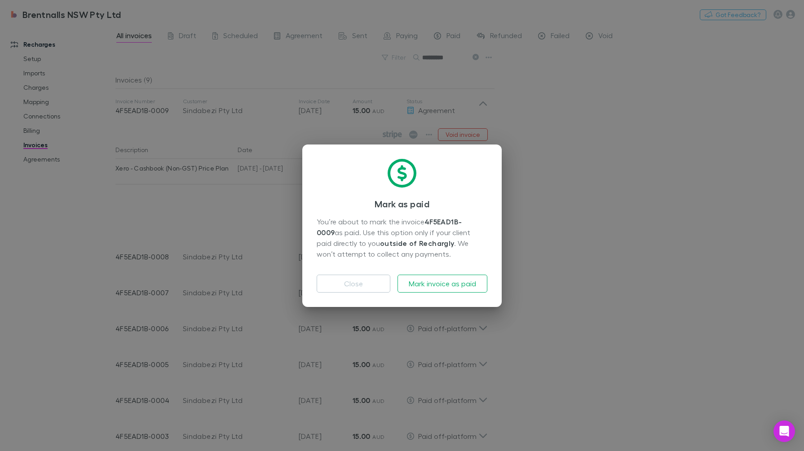
click at [451, 286] on button "Mark invoice as paid" at bounding box center [443, 284] width 90 height 18
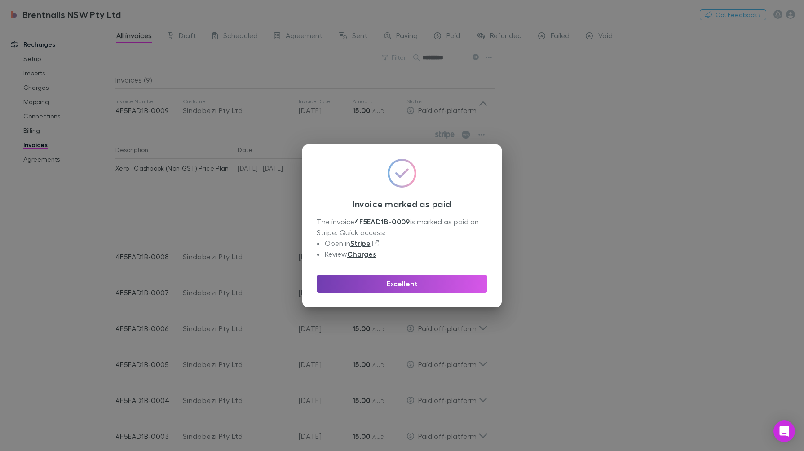
click at [445, 278] on button "Excellent" at bounding box center [402, 284] width 171 height 18
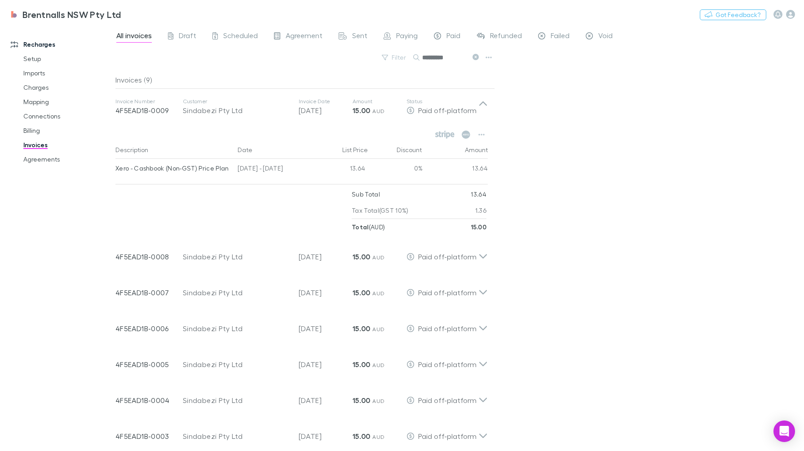
click at [481, 102] on icon at bounding box center [482, 107] width 9 height 18
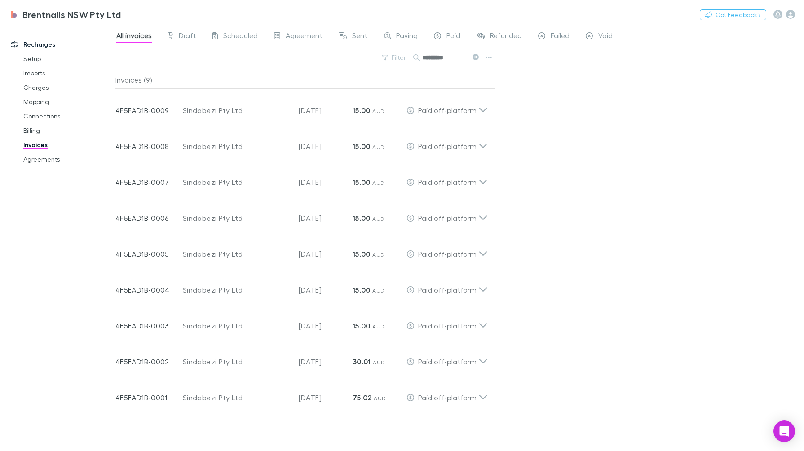
click at [476, 59] on icon at bounding box center [476, 57] width 6 height 6
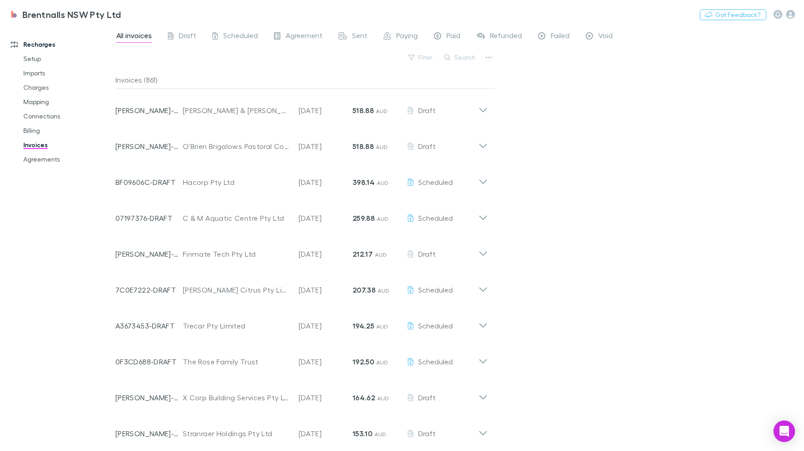
click at [465, 54] on button "Search" at bounding box center [460, 57] width 41 height 11
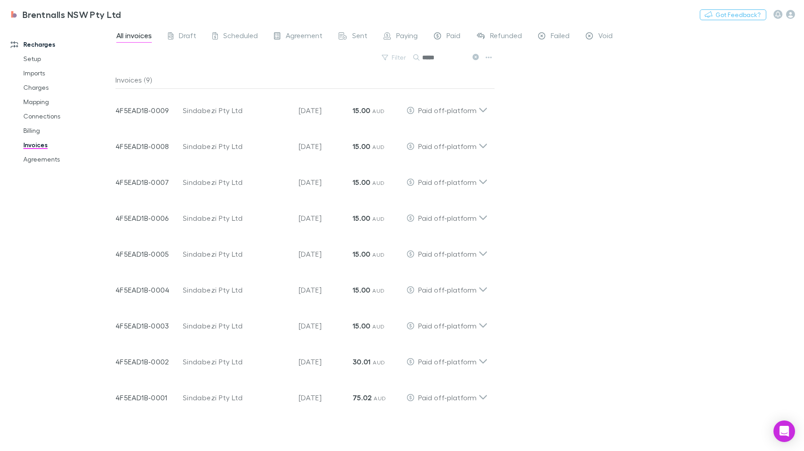
type input "*****"
